Goal: Task Accomplishment & Management: Manage account settings

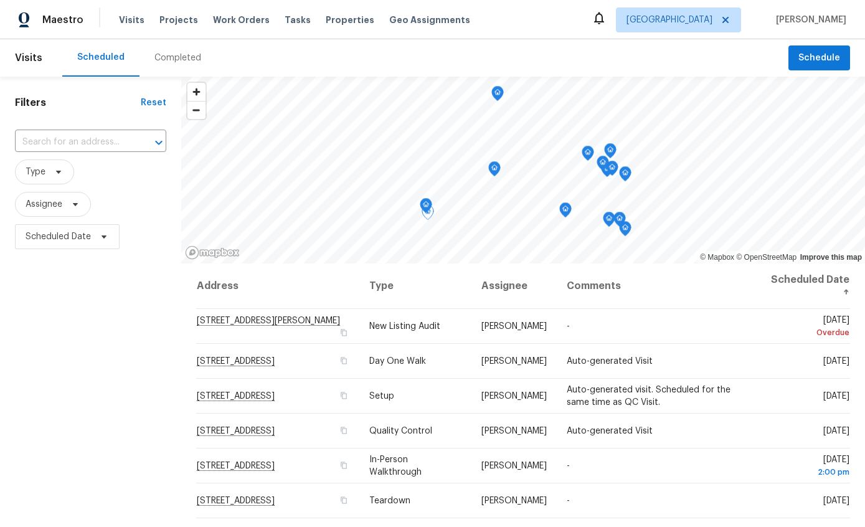
click at [529, 356] on td "[PERSON_NAME]" at bounding box center [514, 361] width 85 height 35
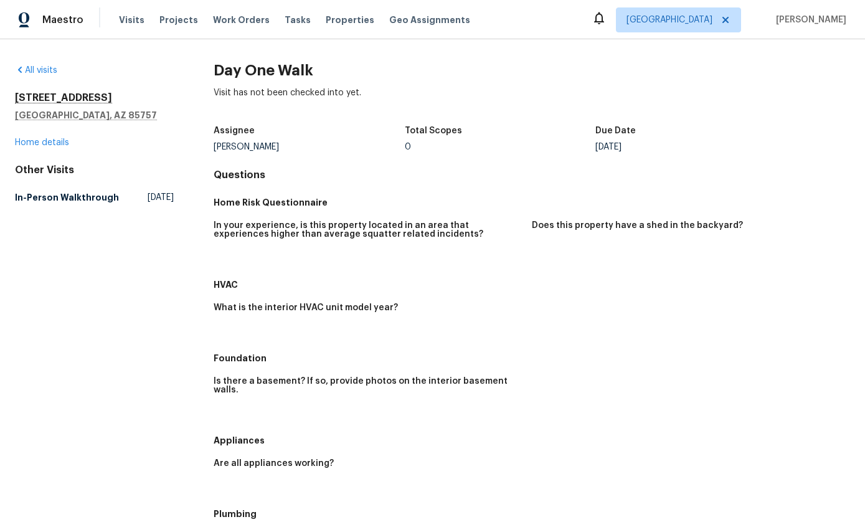
click at [50, 146] on link "Home details" at bounding box center [42, 142] width 54 height 9
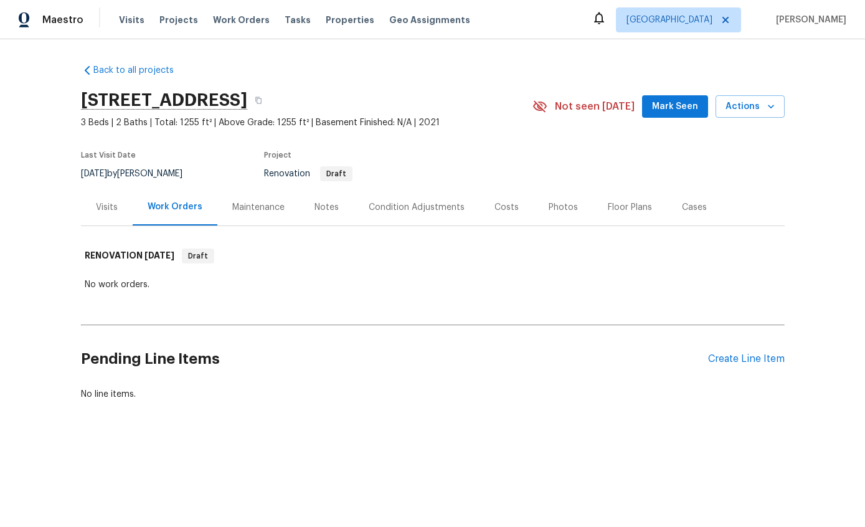
click at [109, 199] on div "Visits" at bounding box center [107, 207] width 52 height 37
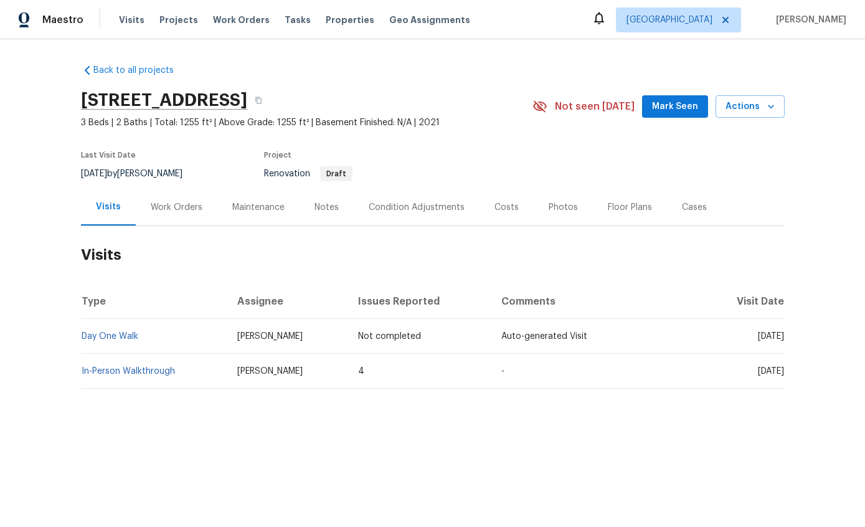
click at [137, 363] on td "In-Person Walkthrough" at bounding box center [154, 371] width 147 height 35
click at [137, 335] on link "Day One Walk" at bounding box center [110, 336] width 57 height 9
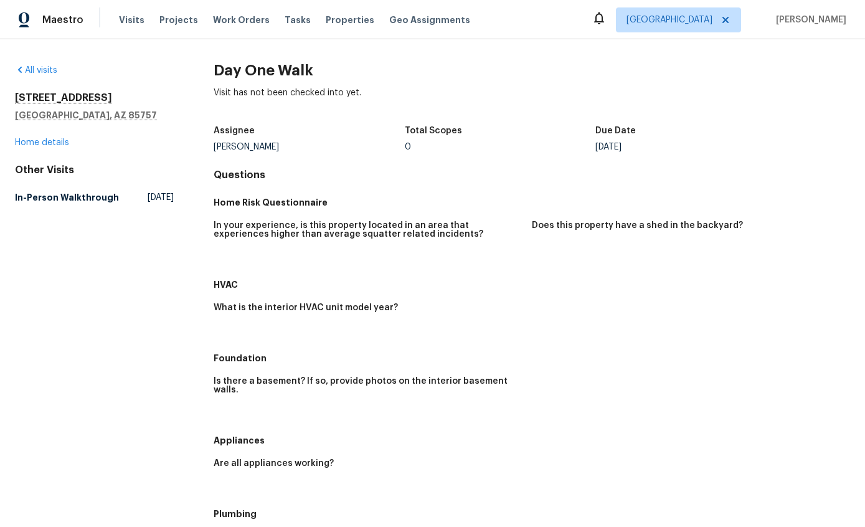
click at [42, 146] on link "Home details" at bounding box center [42, 142] width 54 height 9
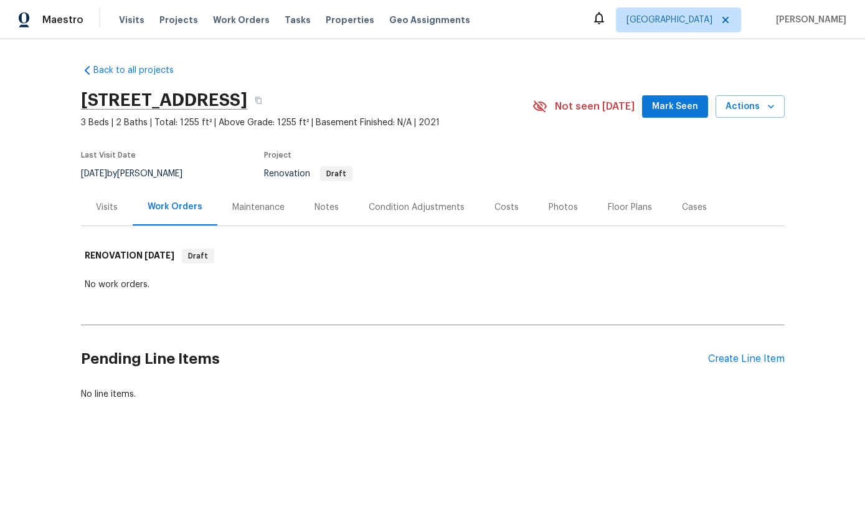
click at [824, 192] on div "Back to all projects 7501 W Teton Rd, Tucson, AZ 85757 3 Beds | 2 Baths | Total…" at bounding box center [432, 262] width 865 height 446
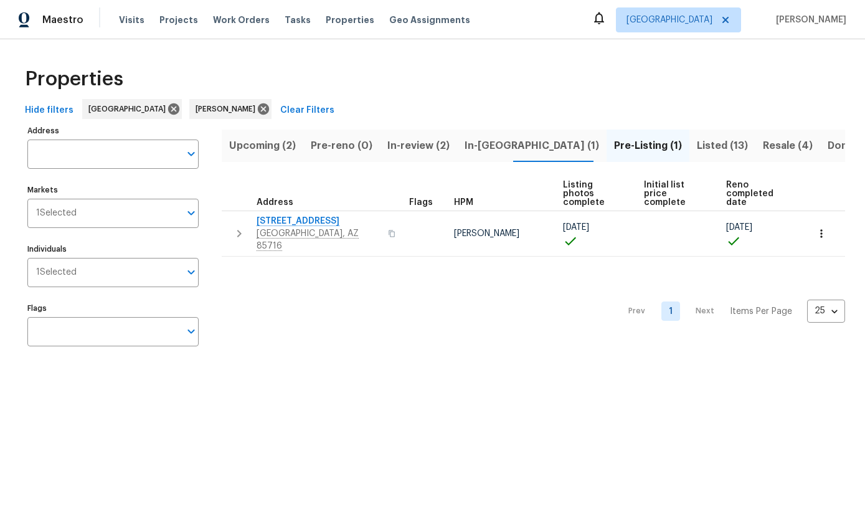
click at [697, 145] on span "Listed (13)" at bounding box center [722, 145] width 51 height 17
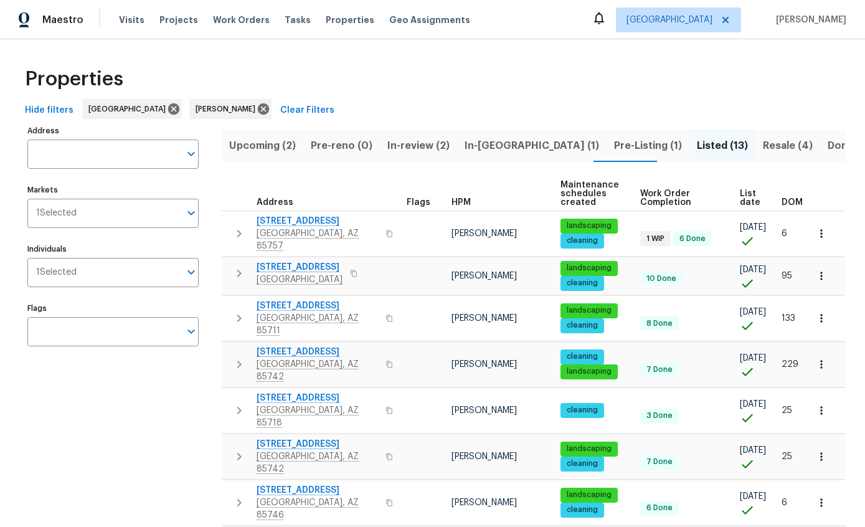
click at [746, 196] on span "List date" at bounding box center [750, 197] width 21 height 17
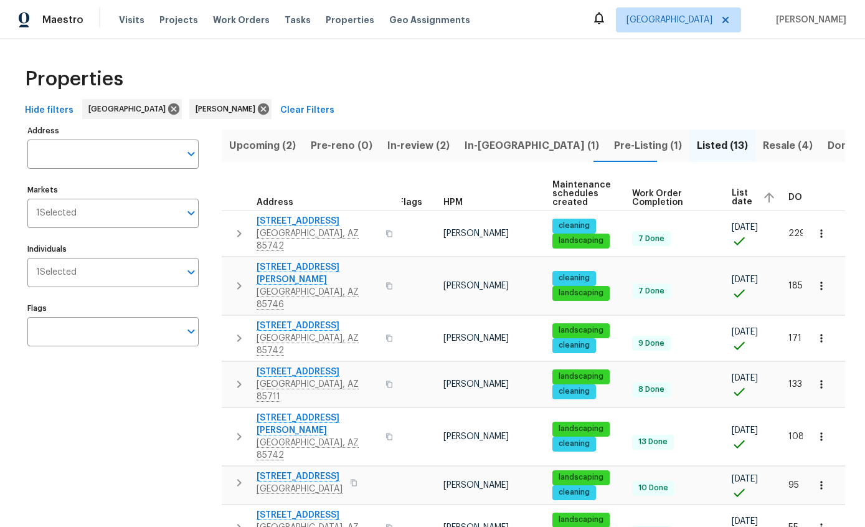
click at [272, 135] on button "Upcoming (2)" at bounding box center [263, 146] width 82 height 32
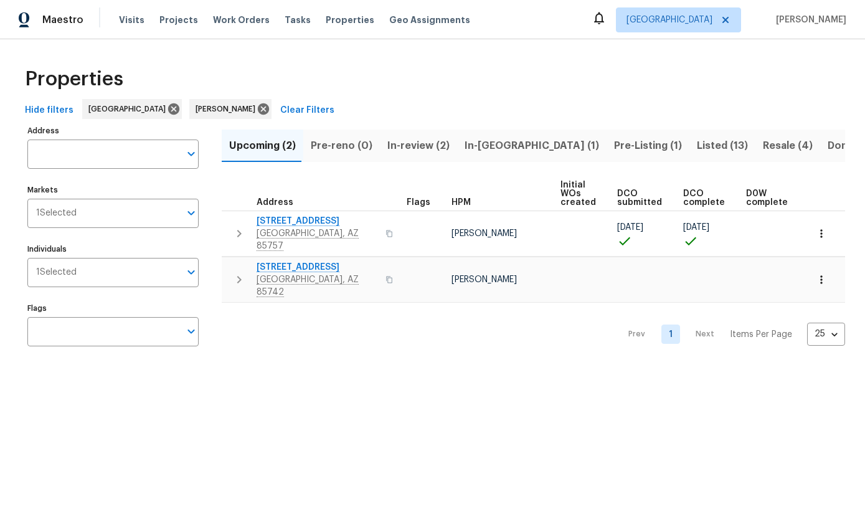
click at [233, 226] on icon "button" at bounding box center [239, 233] width 15 height 15
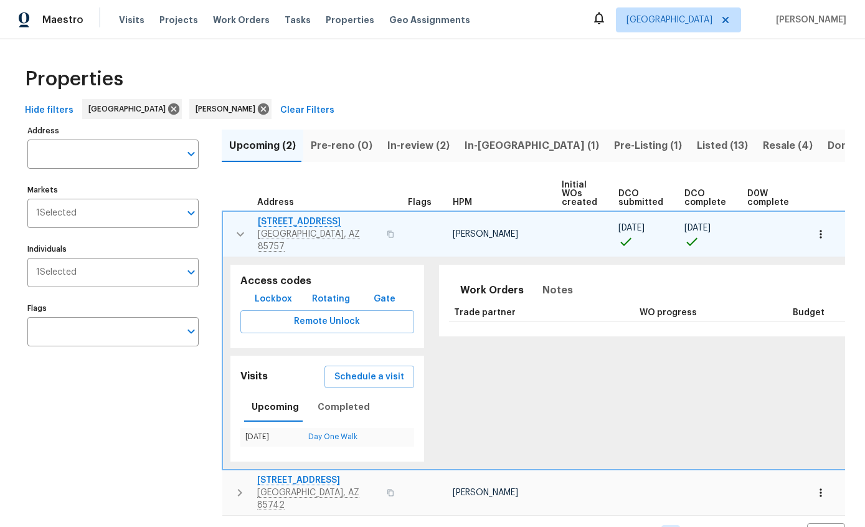
click at [272, 292] on span "Lockbox" at bounding box center [273, 300] width 37 height 16
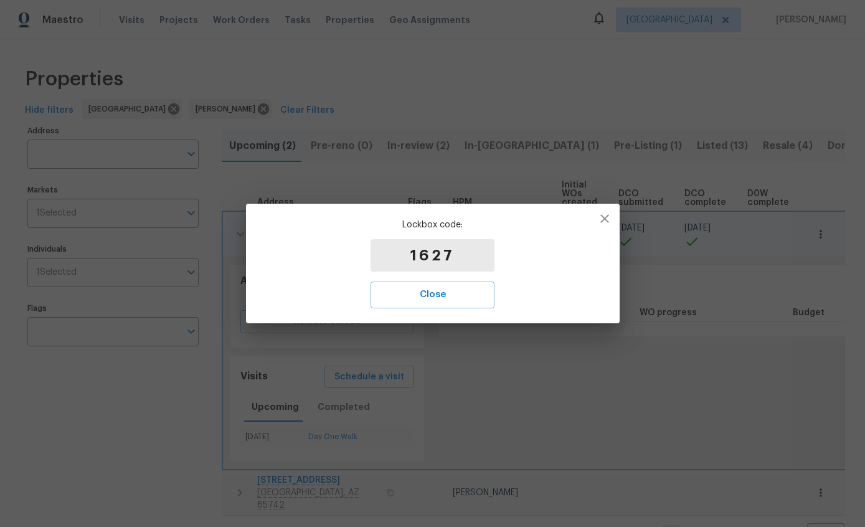
click at [468, 288] on span "Close" at bounding box center [432, 295] width 97 height 16
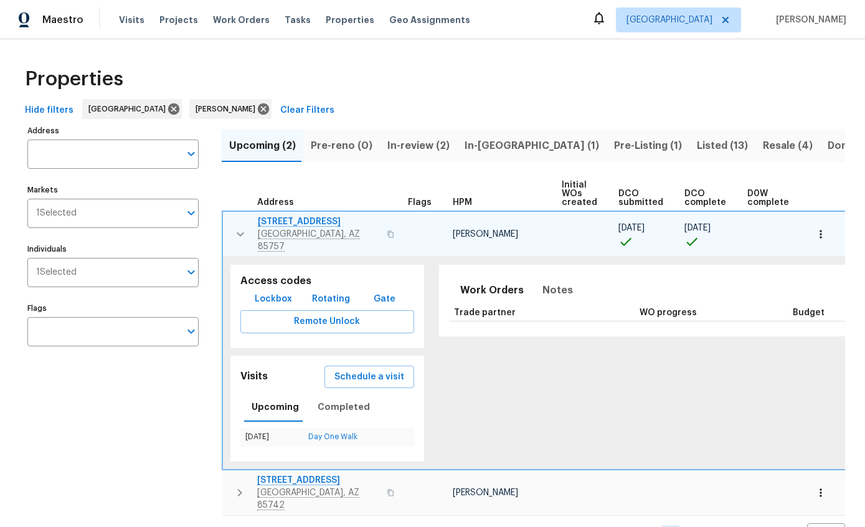
click at [822, 231] on icon "button" at bounding box center [821, 234] width 12 height 12
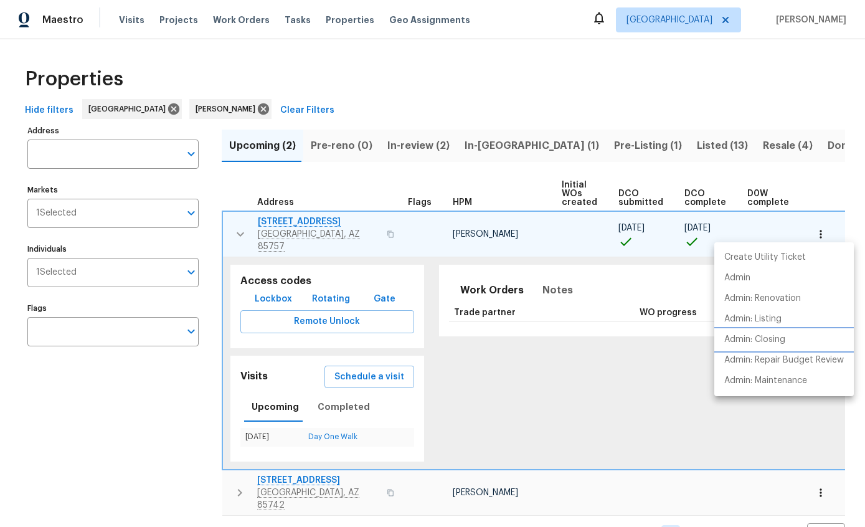
click at [783, 341] on p "Admin: Closing" at bounding box center [755, 339] width 61 height 13
